Goal: Subscribe to service/newsletter

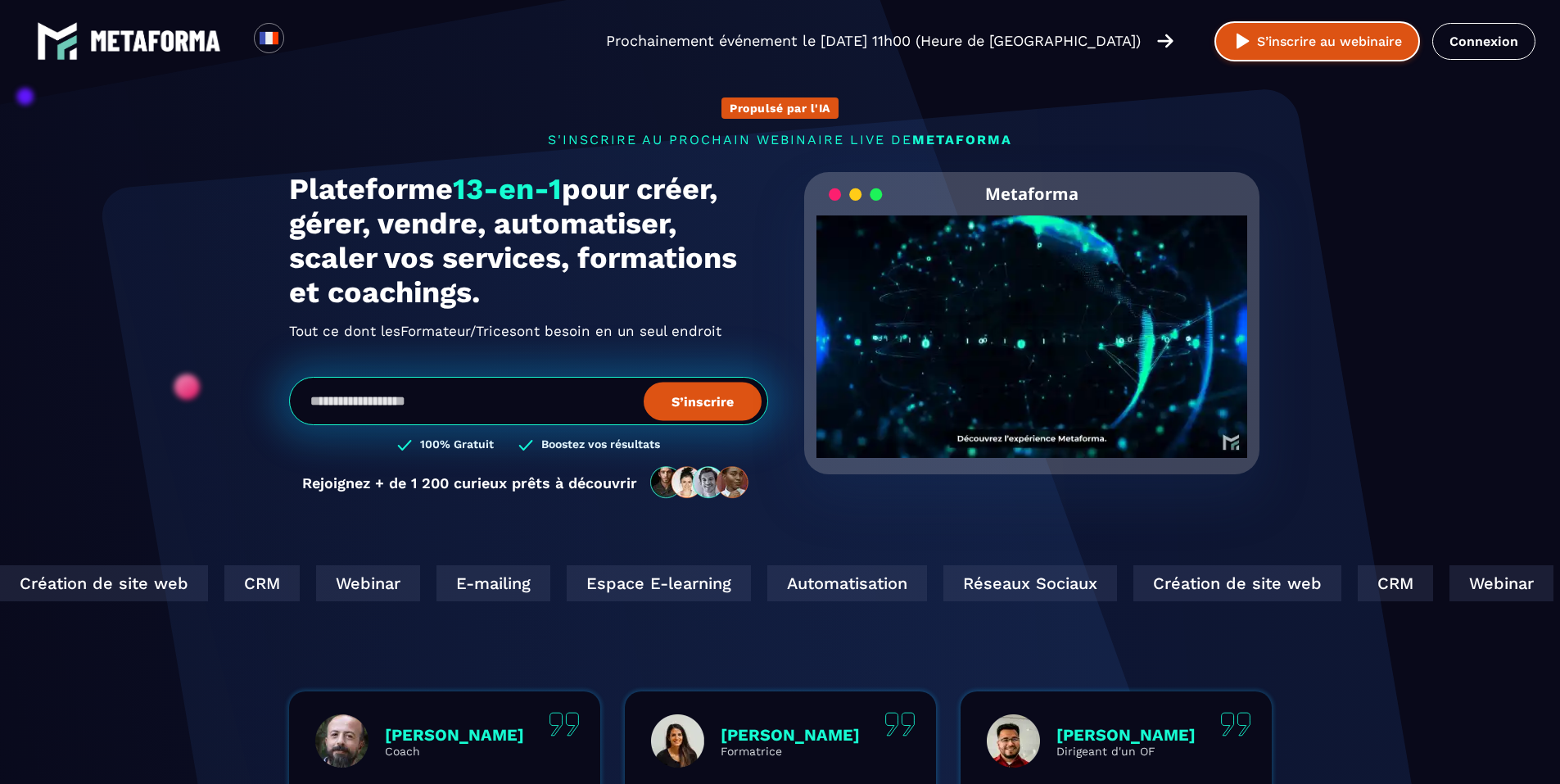
click at [1274, 35] on button "S’inscrire au webinaire" at bounding box center [1316, 41] width 206 height 40
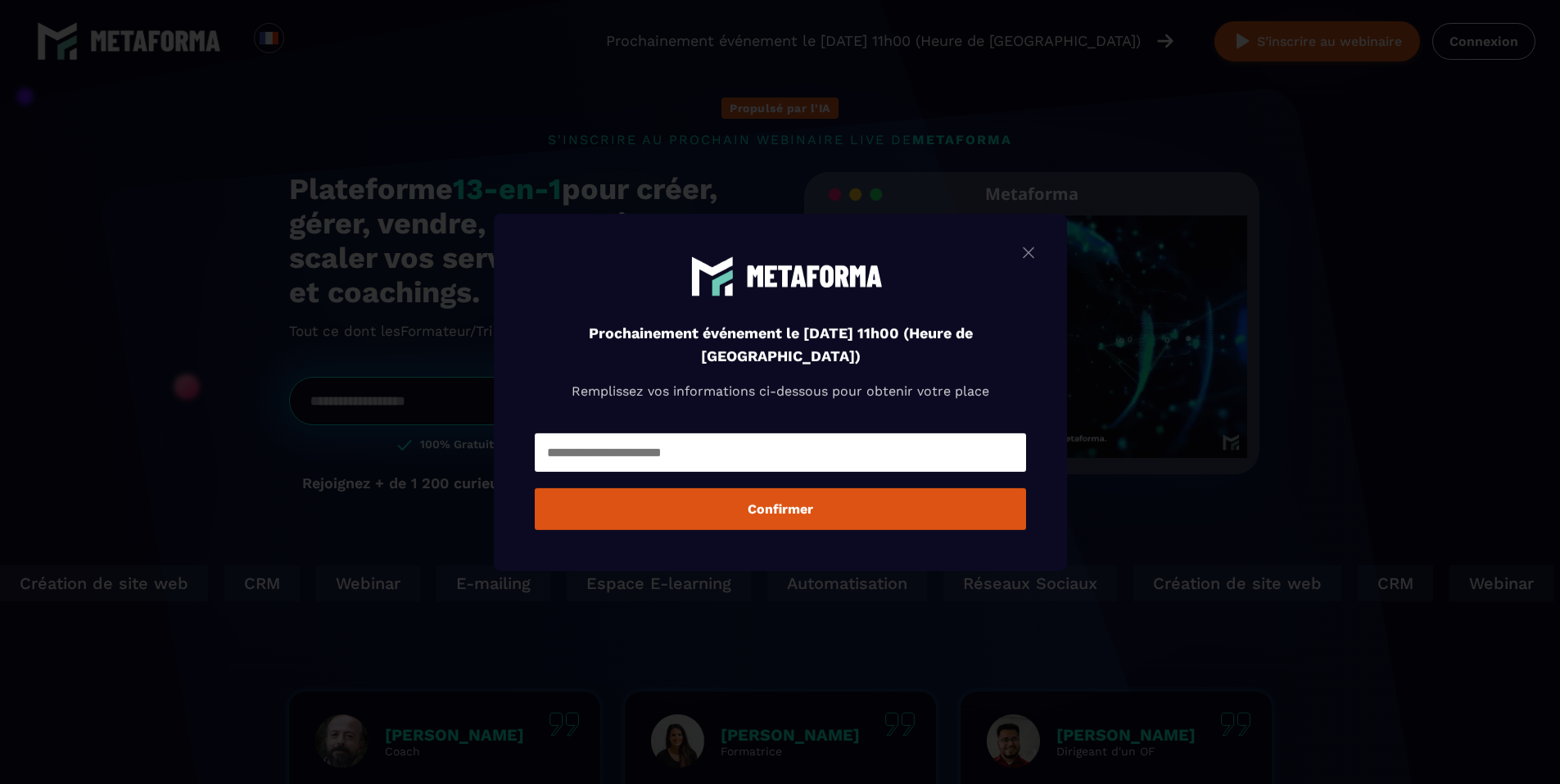
click at [766, 474] on div "Modal window" at bounding box center [780, 452] width 492 height 47
click at [712, 458] on input "Modal window" at bounding box center [780, 453] width 492 height 39
click at [946, 459] on input "Modal window" at bounding box center [780, 453] width 492 height 39
drag, startPoint x: 923, startPoint y: 456, endPoint x: 1022, endPoint y: 386, distance: 121.2
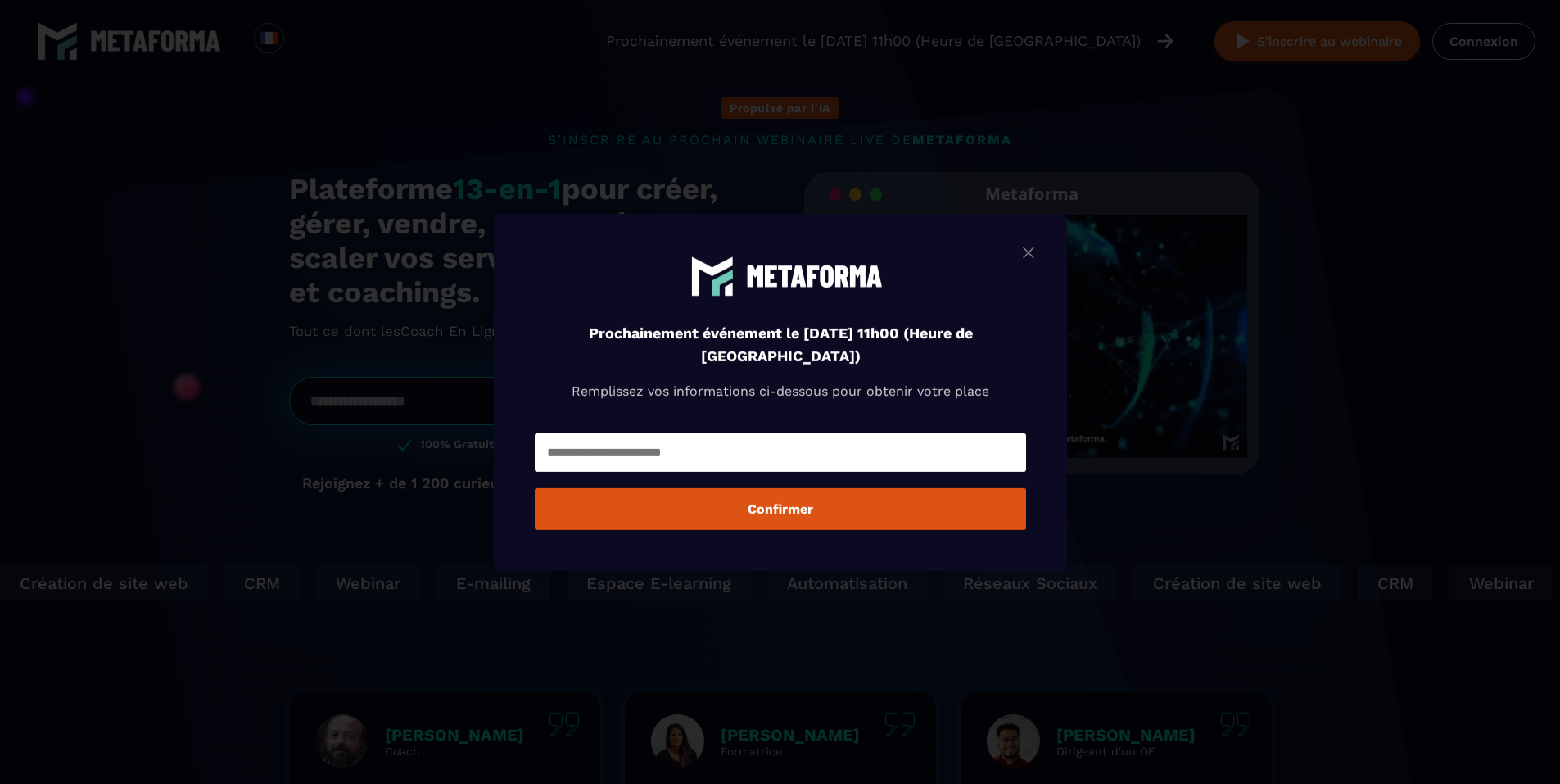
click at [1022, 386] on div "Prochainement événement le lundi 25 août à 11h00 (Heure de Paris) Remplissez vo…" at bounding box center [780, 391] width 573 height 357
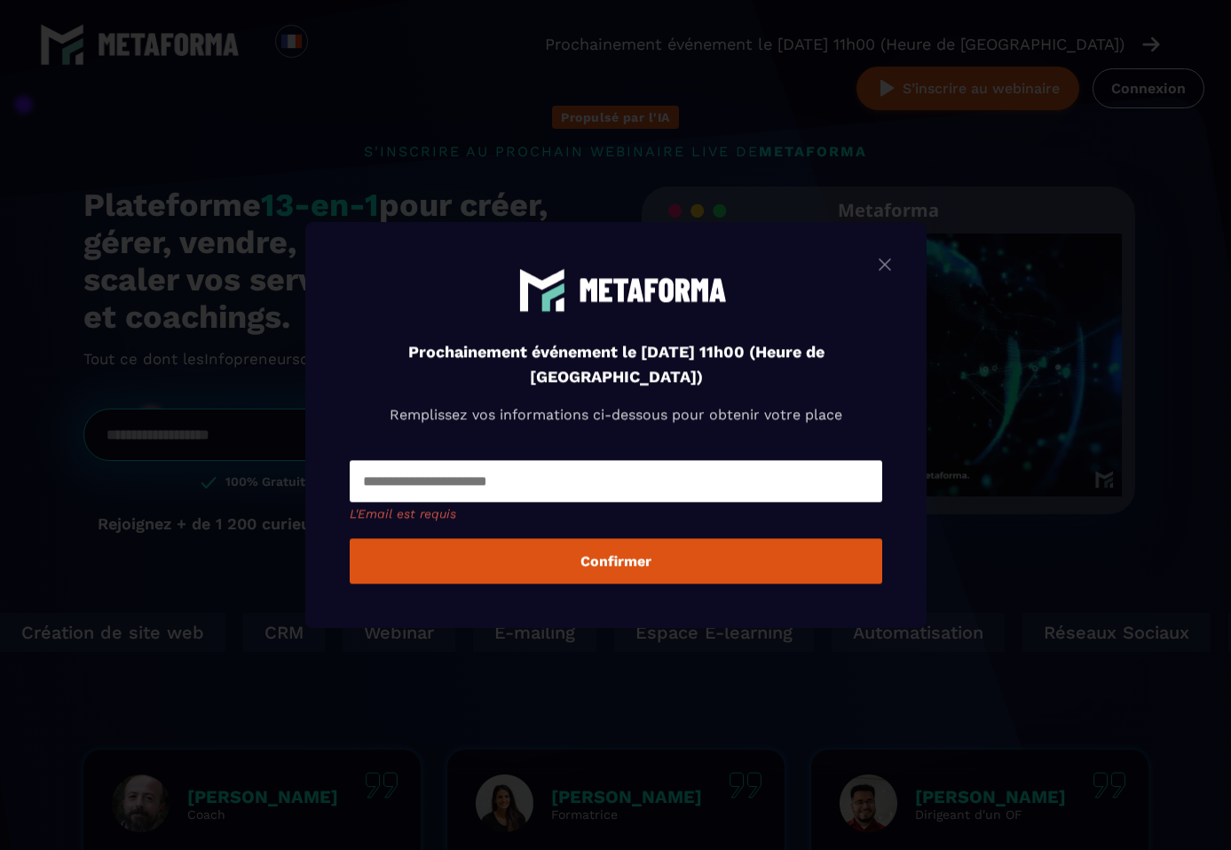
click at [692, 460] on input "Modal window" at bounding box center [616, 481] width 533 height 42
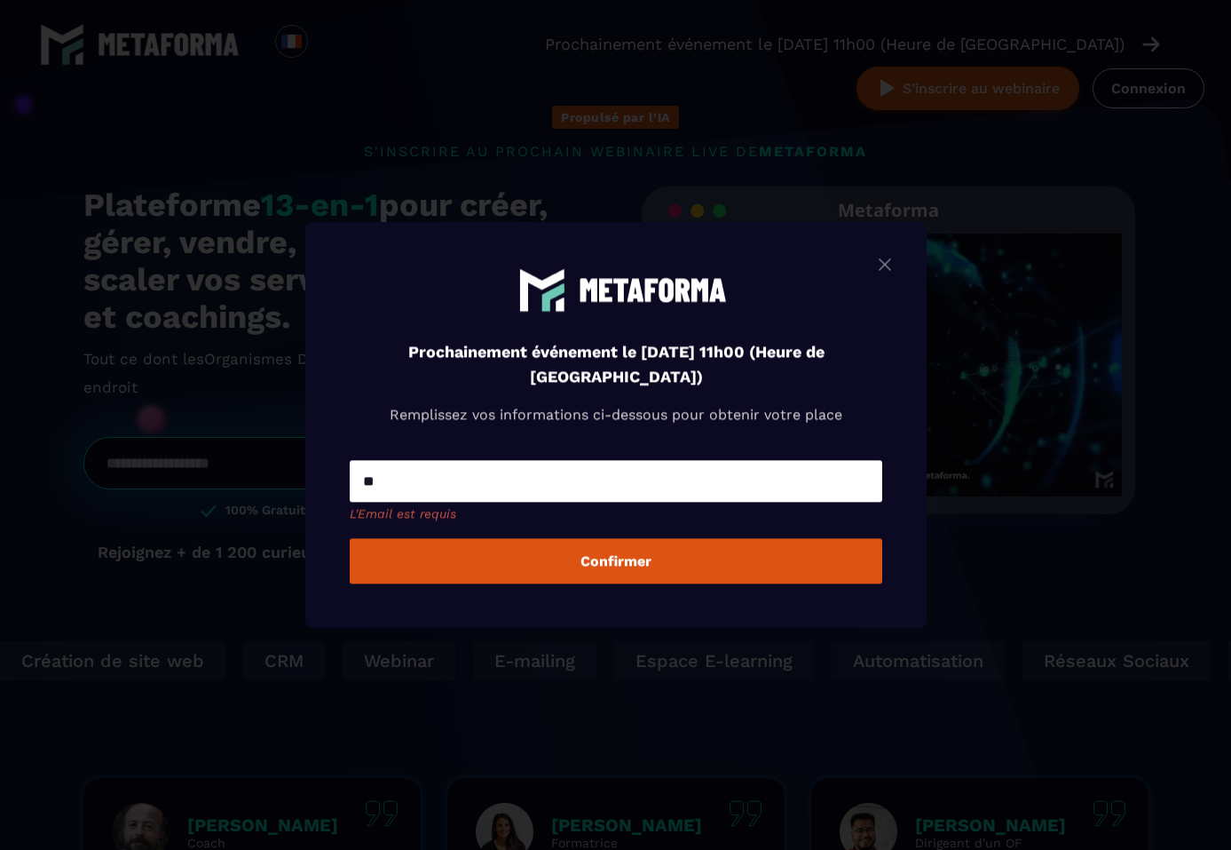
type input "*"
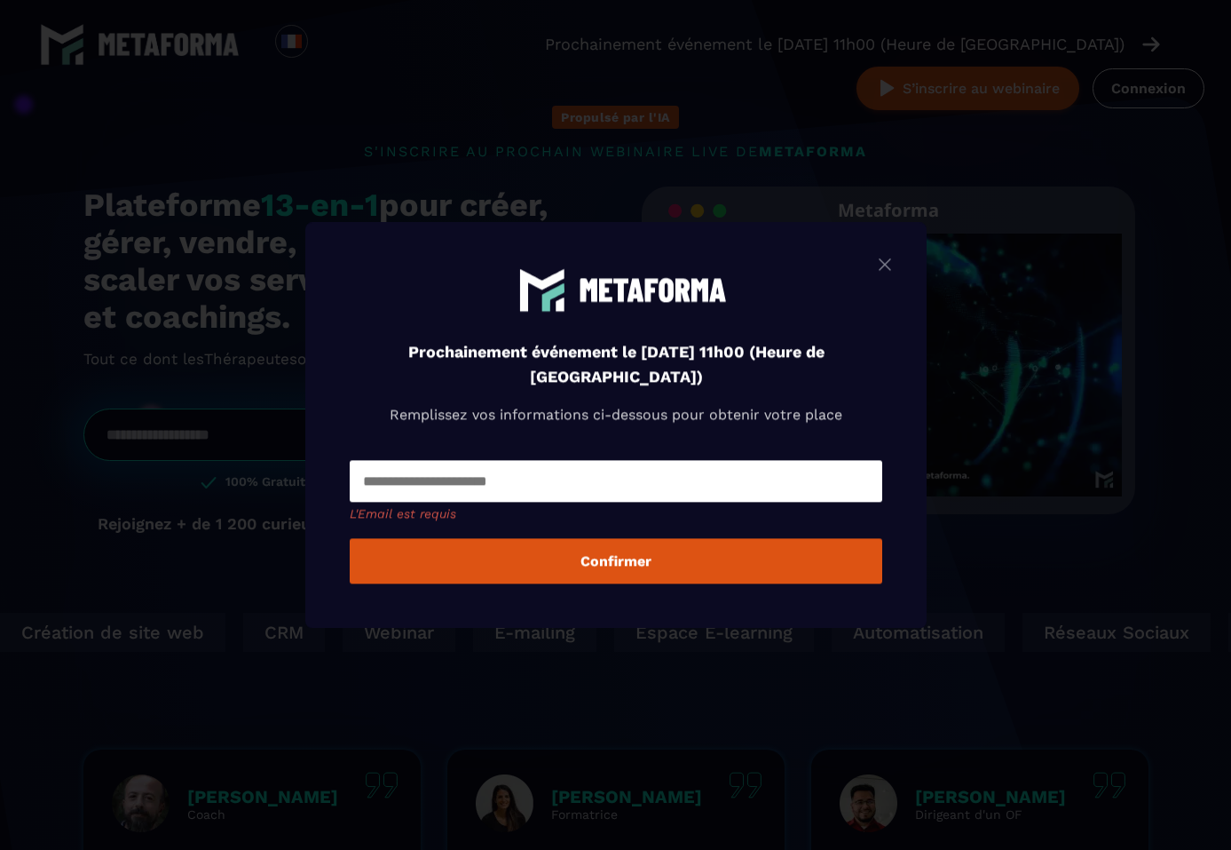
click at [561, 470] on input "Modal window" at bounding box center [616, 481] width 533 height 42
